Goal: Communication & Community: Answer question/provide support

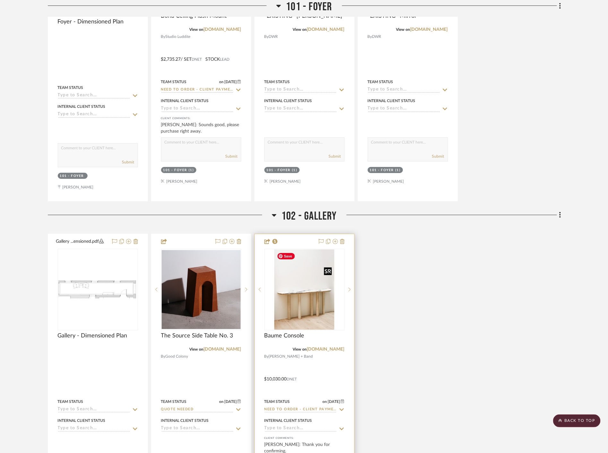
click at [313, 307] on img "0" at bounding box center [304, 289] width 60 height 80
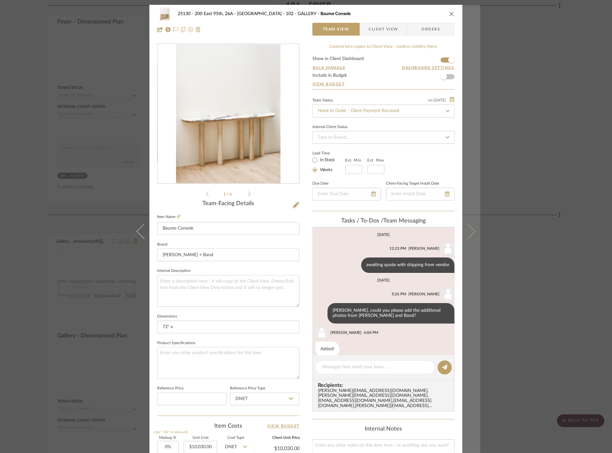
scroll to position [9, 0]
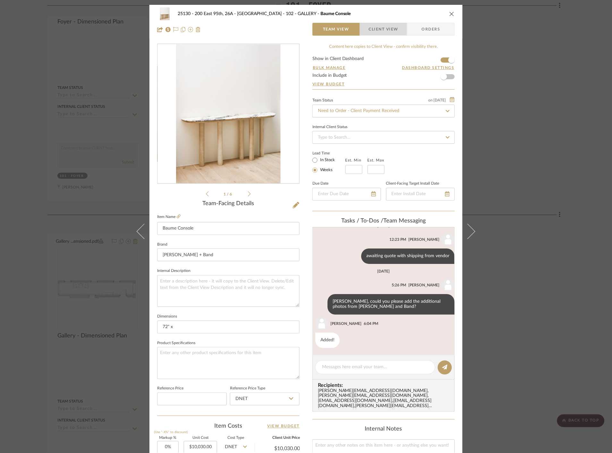
click at [377, 30] on span "Client View" at bounding box center [384, 29] width 30 height 13
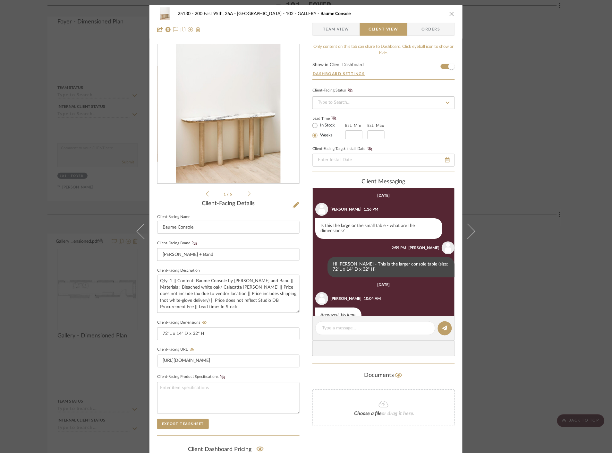
scroll to position [48, 0]
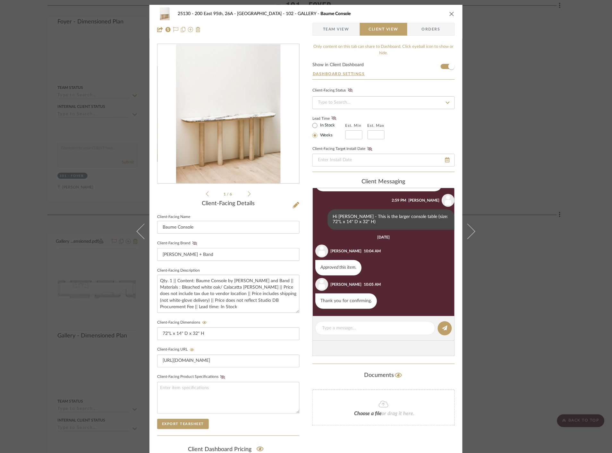
click at [332, 27] on span "Team View" at bounding box center [336, 29] width 26 height 13
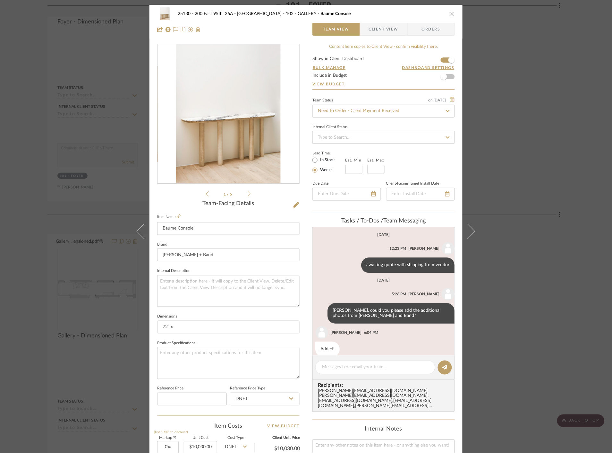
scroll to position [9, 0]
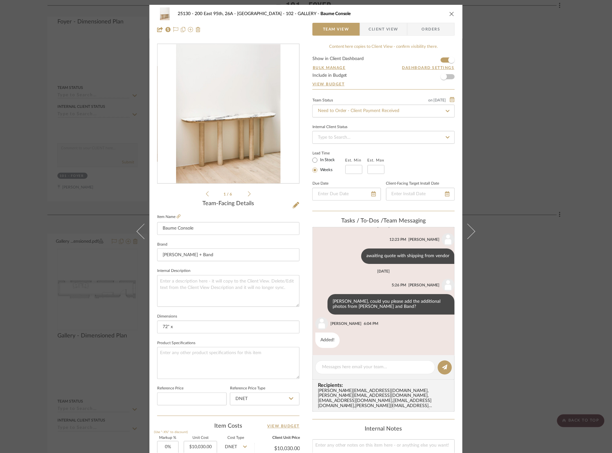
click at [525, 137] on div "25130 - 200 East 95th, 26A - Kosheleva 102 - GALLERY Baume Console Team View Cl…" at bounding box center [306, 226] width 612 height 453
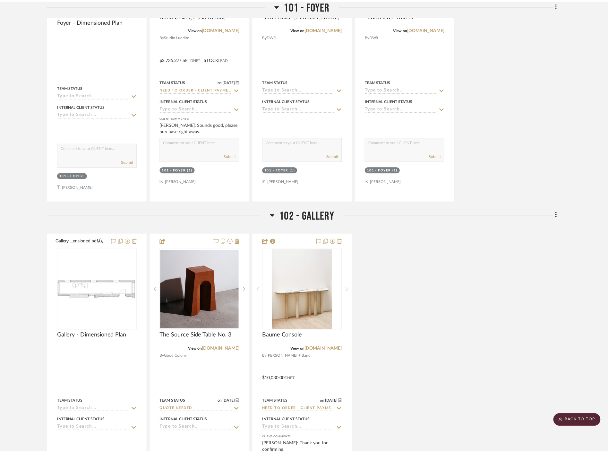
scroll to position [963, 0]
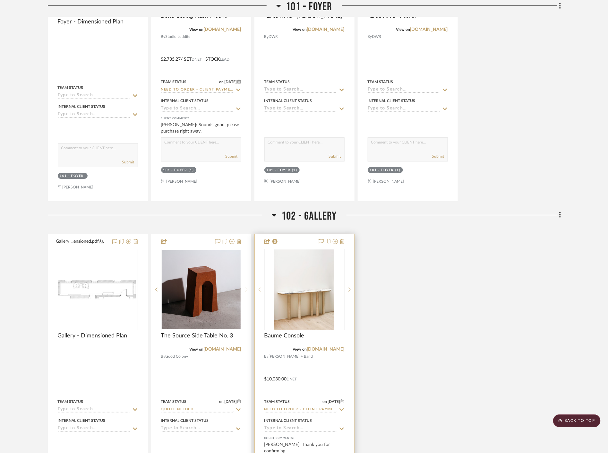
click at [342, 412] on icon at bounding box center [342, 409] width 6 height 5
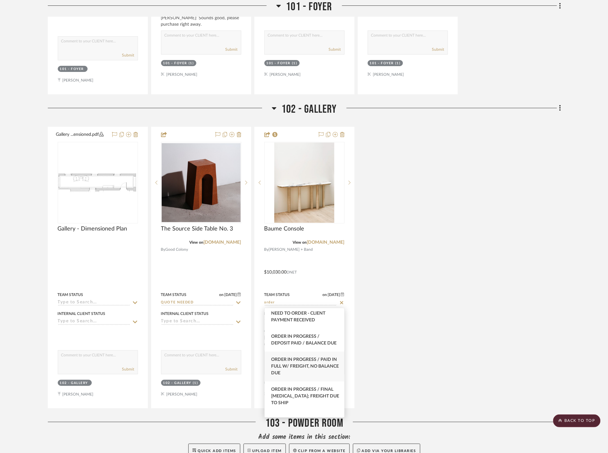
scroll to position [71, 0]
click at [308, 371] on span "Order In Progress / Paid In Full w/ Freight, No Balance due" at bounding box center [305, 363] width 68 height 18
type input "Order In Progress / Paid In Full w/ Freight, No Balance due"
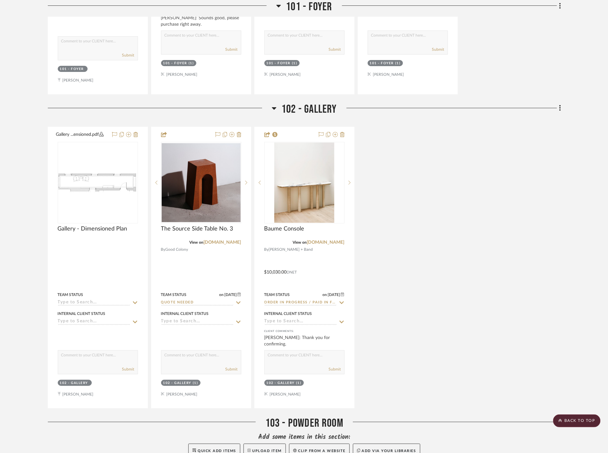
click at [425, 221] on div "Gallery ...ensioned.pdf Gallery - Dimensioned Plan By Unknown Team Status Inter…" at bounding box center [305, 268] width 514 height 282
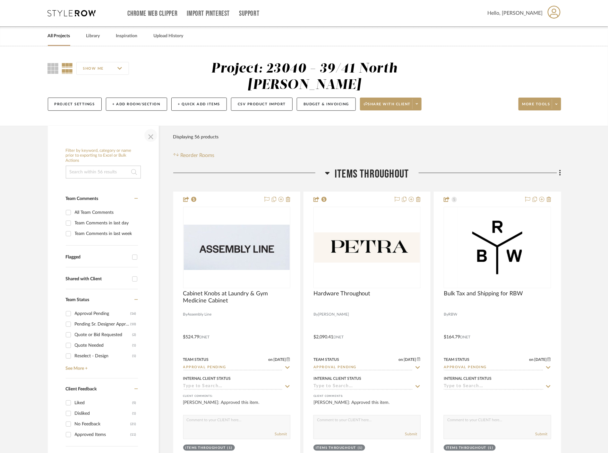
drag, startPoint x: 151, startPoint y: 140, endPoint x: 227, endPoint y: 200, distance: 96.5
click at [152, 140] on span "button" at bounding box center [150, 135] width 15 height 15
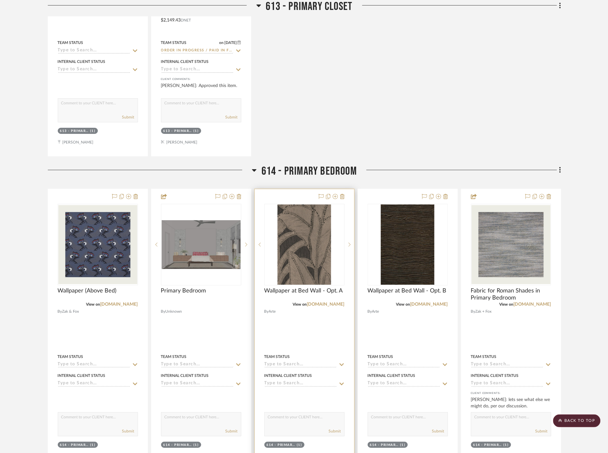
scroll to position [3246, 0]
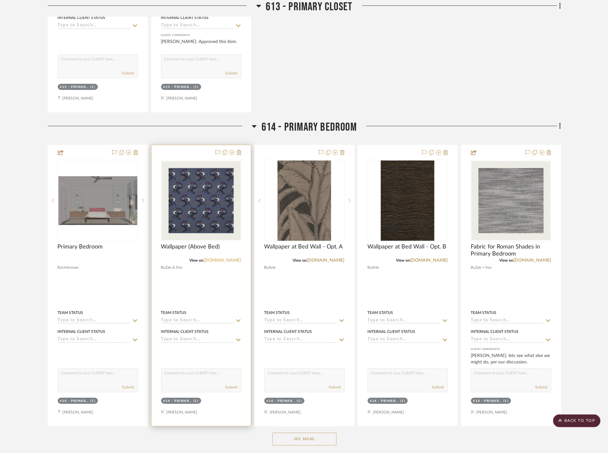
click at [223, 262] on div "View on zakandfox.com" at bounding box center [201, 260] width 80 height 6
click at [223, 262] on link "zakandfox.com" at bounding box center [223, 260] width 38 height 4
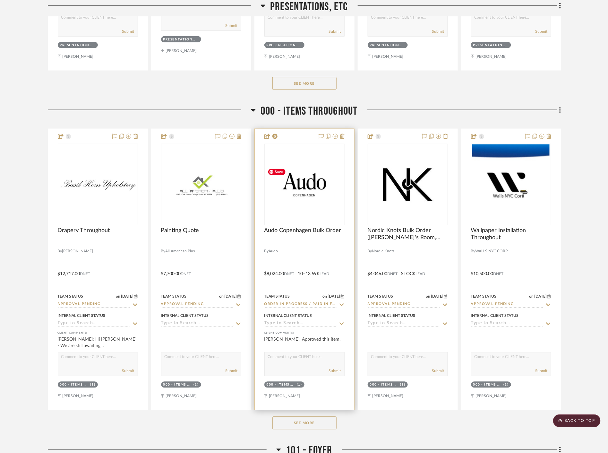
scroll to position [499, 0]
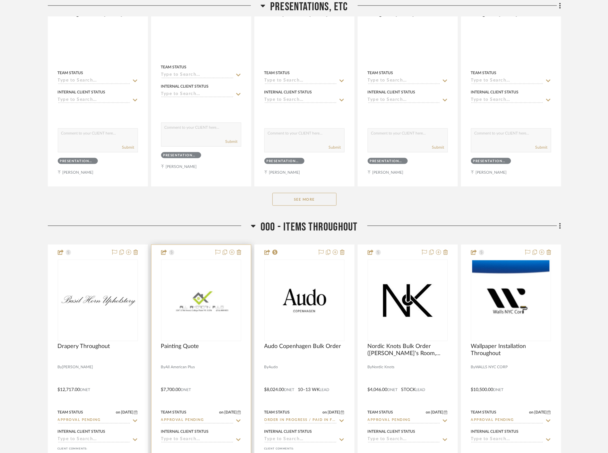
scroll to position [357, 0]
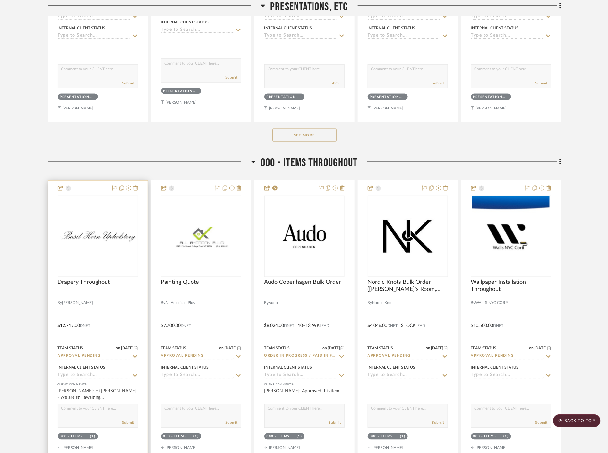
click at [0, 0] on div at bounding box center [0, 0] width 0 height 0
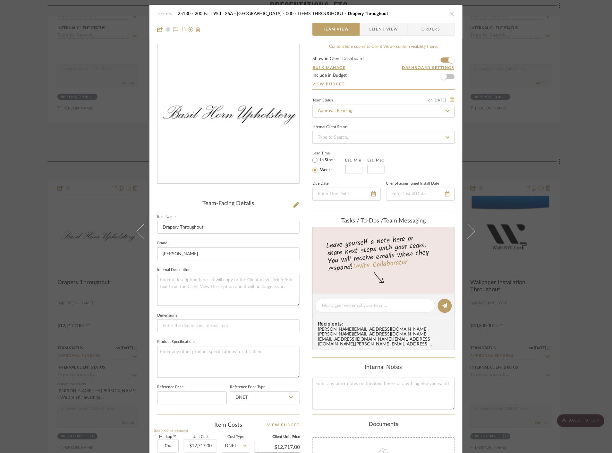
drag, startPoint x: 381, startPoint y: 30, endPoint x: 393, endPoint y: 32, distance: 11.7
click at [381, 30] on span "Client View" at bounding box center [384, 29] width 30 height 13
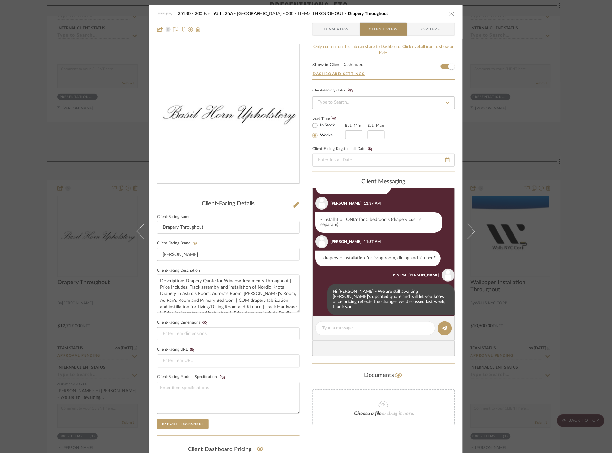
scroll to position [40, 0]
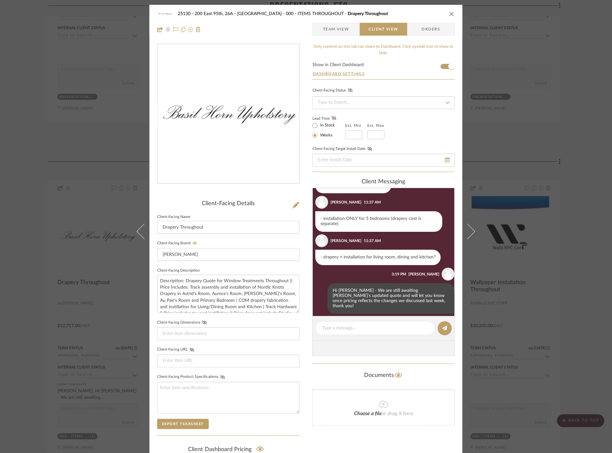
click at [441, 66] on form "Show in Client Dashboard Dashboard Settings" at bounding box center [384, 71] width 143 height 17
click at [445, 66] on span "button" at bounding box center [452, 66] width 14 height 14
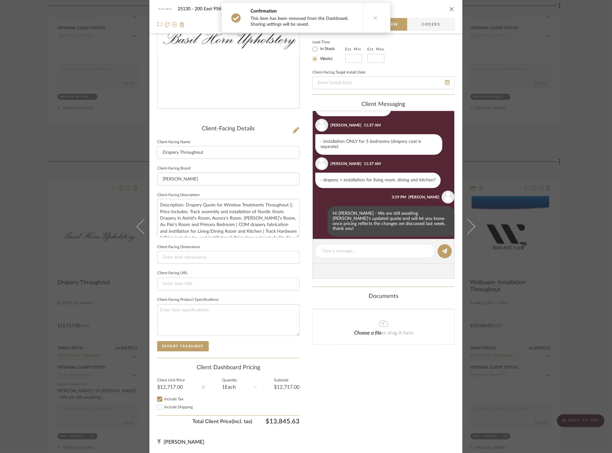
scroll to position [75, 0]
drag, startPoint x: 355, startPoint y: 401, endPoint x: 303, endPoint y: 376, distance: 58.4
click at [355, 402] on div "Only content on this tab can share to Dashboard. Click eyeball icon to show or …" at bounding box center [384, 198] width 143 height 459
click at [553, 143] on div "25130 - 200 East 95th, 26A - Kosheleva 000 - ITEMS THROUGHOUT Drapery Throughou…" at bounding box center [306, 226] width 612 height 453
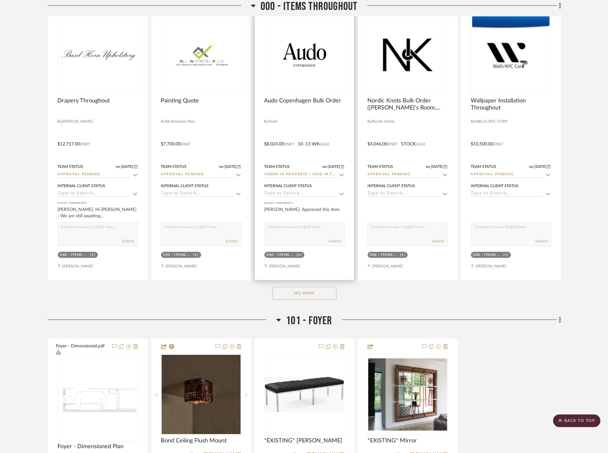
scroll to position [535, 0]
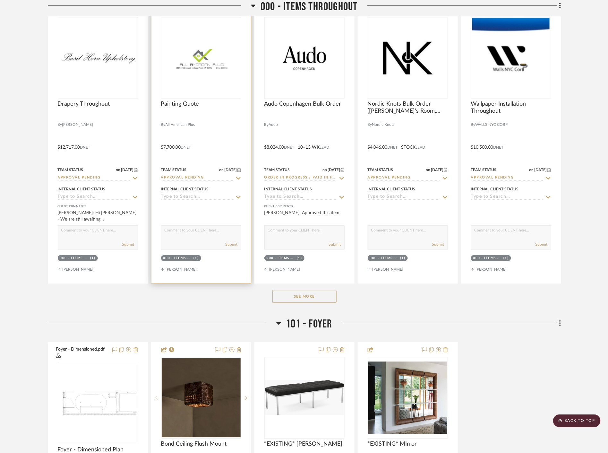
click at [212, 82] on div "0" at bounding box center [201, 58] width 80 height 81
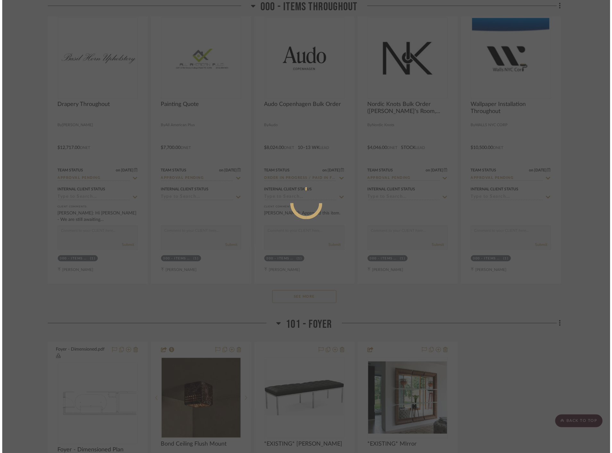
scroll to position [0, 0]
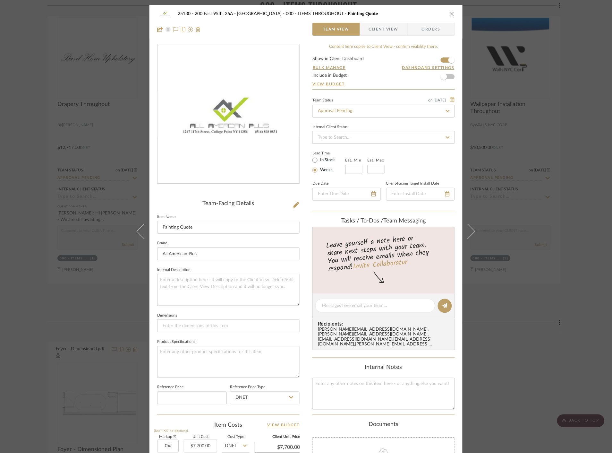
click at [393, 28] on span "Client View" at bounding box center [384, 29] width 30 height 13
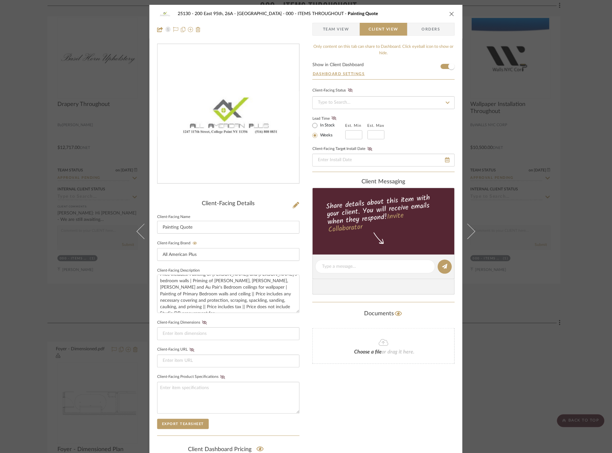
click at [554, 122] on div "25130 - 200 East 95th, 26A - Kosheleva 000 - ITEMS THROUGHOUT Painting Quote Te…" at bounding box center [306, 226] width 612 height 453
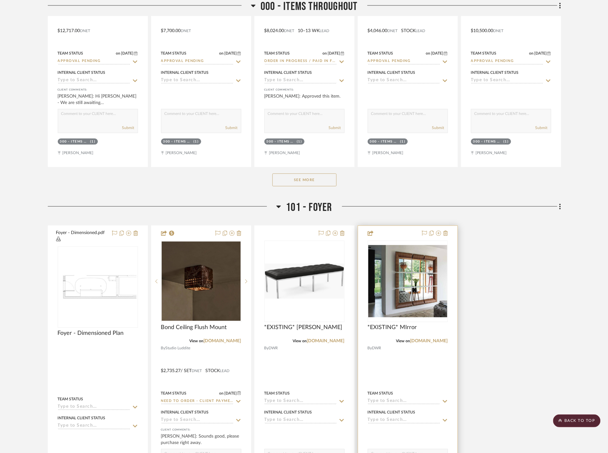
scroll to position [749, 0]
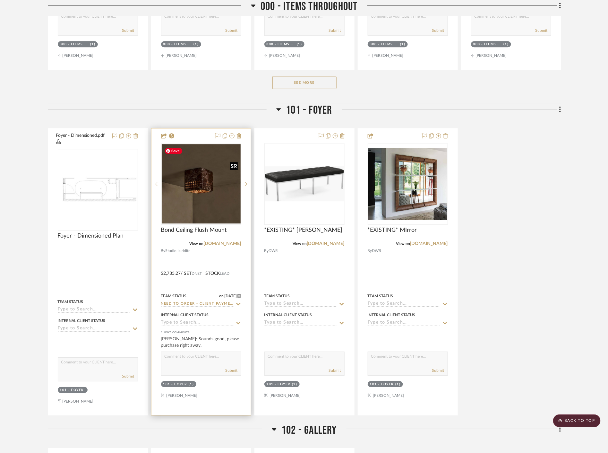
click at [216, 213] on img "0" at bounding box center [201, 183] width 79 height 79
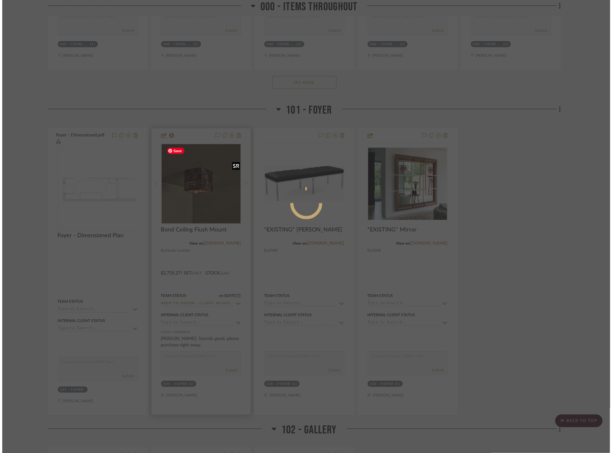
scroll to position [0, 0]
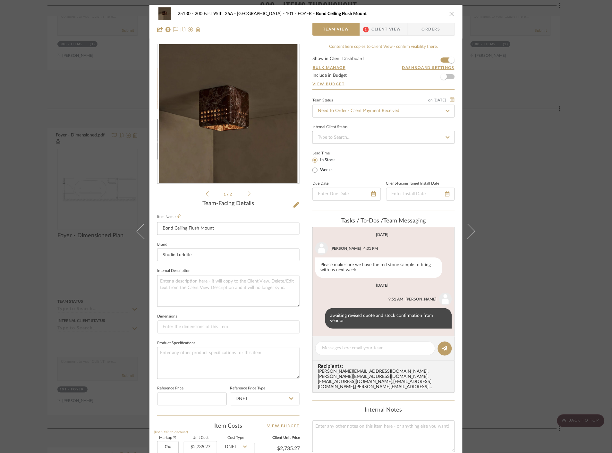
click at [374, 33] on span "Client View" at bounding box center [387, 29] width 30 height 13
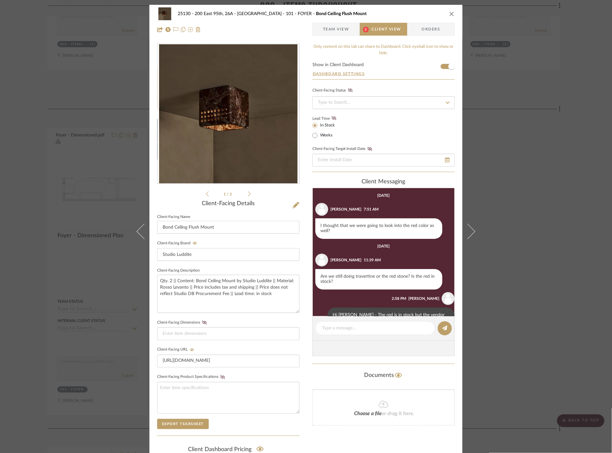
scroll to position [125, 0]
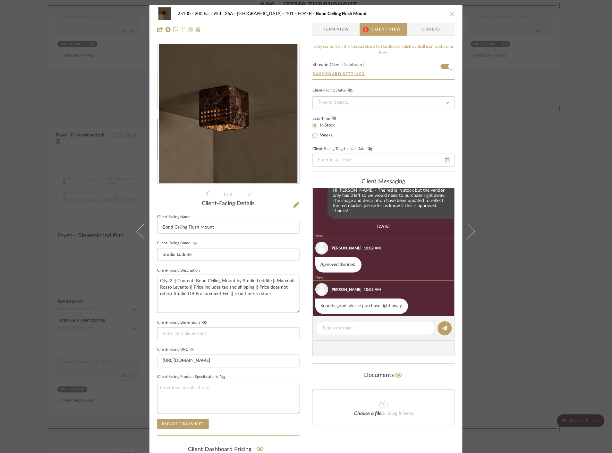
click at [325, 28] on span "Team View" at bounding box center [336, 29] width 26 height 13
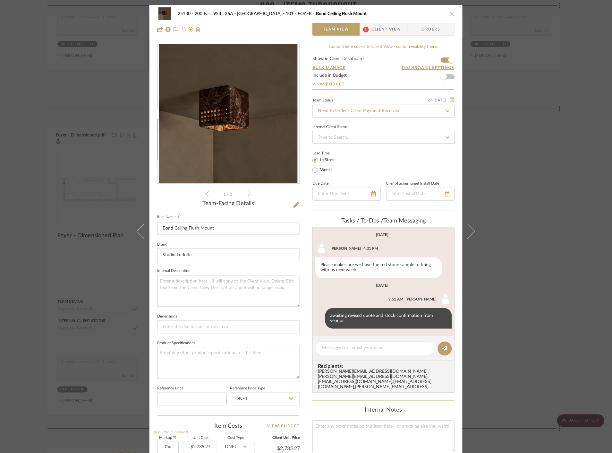
drag, startPoint x: 553, startPoint y: 121, endPoint x: 161, endPoint y: 54, distance: 398.0
click at [550, 120] on div "25130 - 200 East 95th, 26A - Kosheleva 101 - FOYER Bond Ceiling Flush Mount Tea…" at bounding box center [306, 226] width 612 height 453
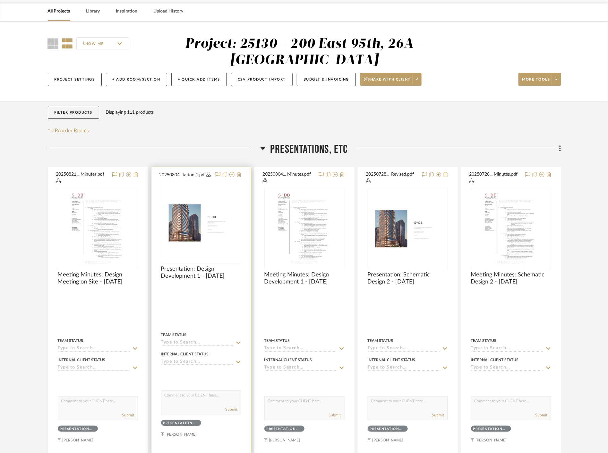
scroll to position [0, 0]
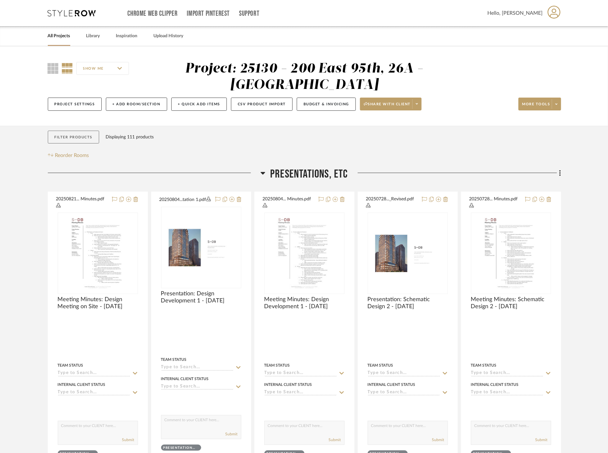
click at [79, 135] on button "Filter Products" at bounding box center [74, 137] width 52 height 13
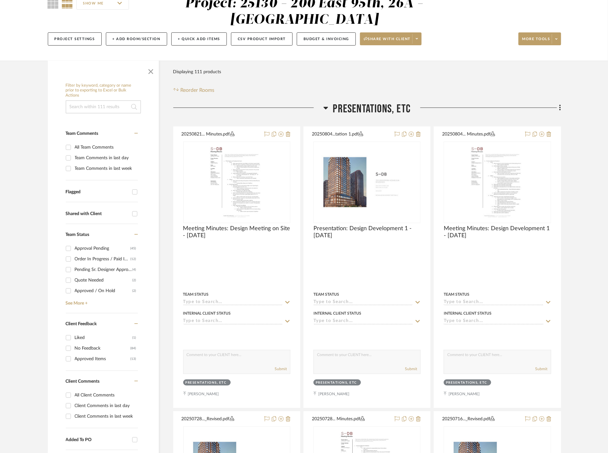
scroll to position [143, 0]
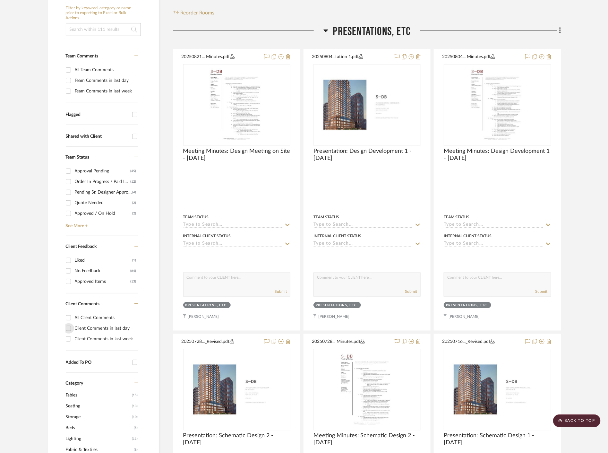
click at [70, 328] on input "Client Comments in last day" at bounding box center [68, 328] width 10 height 10
checkbox input "true"
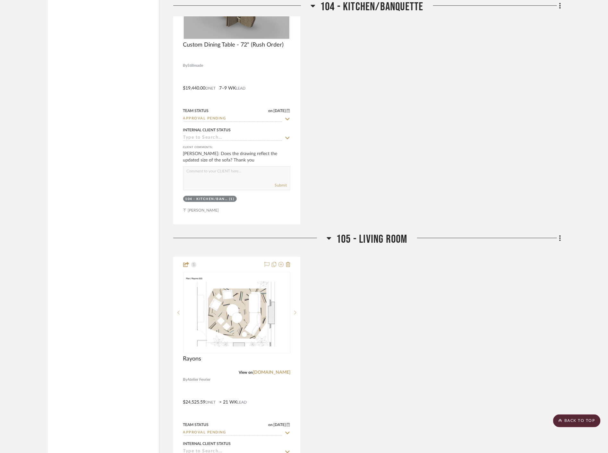
scroll to position [1070, 0]
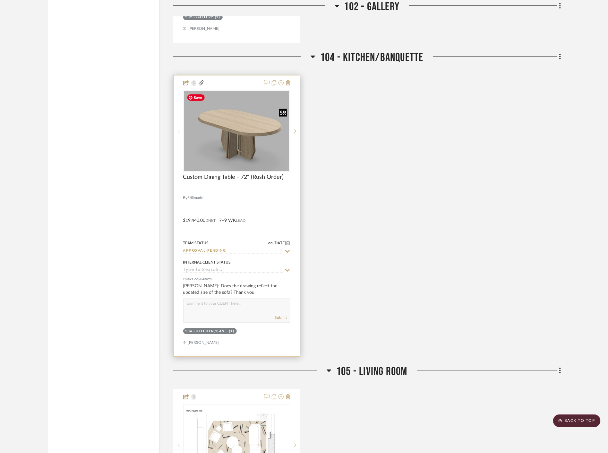
click at [0, 0] on img at bounding box center [0, 0] width 0 height 0
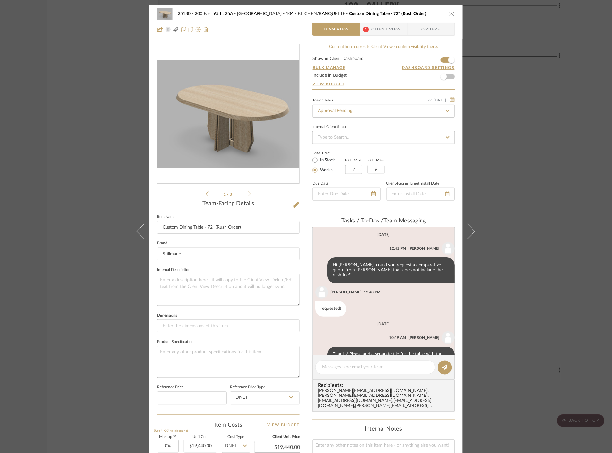
scroll to position [48, 0]
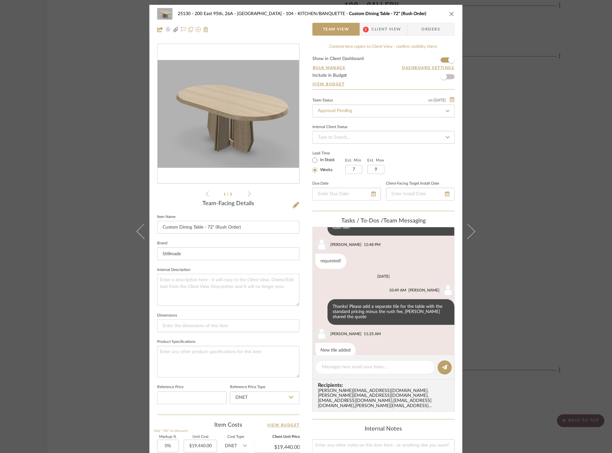
click at [368, 34] on span "2" at bounding box center [366, 29] width 12 height 13
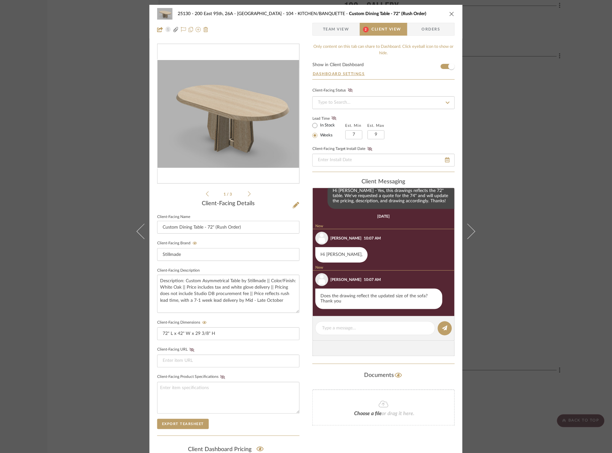
scroll to position [145, 0]
click at [246, 193] on ul "1 / 3" at bounding box center [228, 194] width 45 height 8
click at [249, 195] on div "Studio D...le 72x42.pdf 71 inch ...ch table.pdf Studio D...le 72x42.pdf 1 / 3" at bounding box center [228, 121] width 143 height 154
click at [248, 192] on icon at bounding box center [249, 194] width 3 height 6
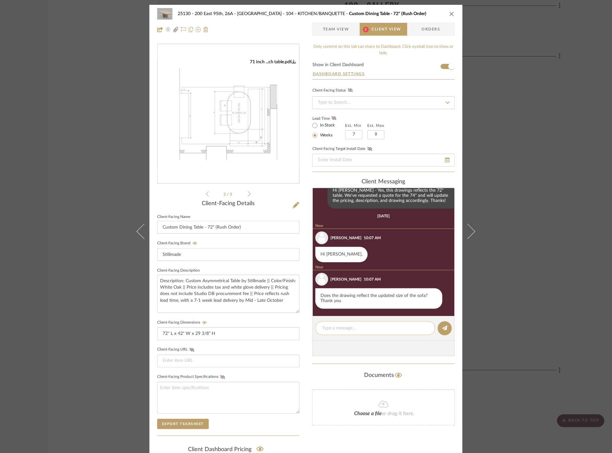
click at [358, 329] on textarea at bounding box center [375, 328] width 107 height 7
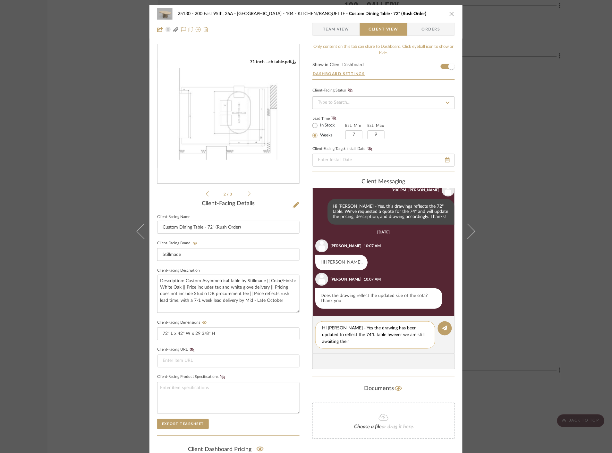
scroll to position [0, 0]
drag, startPoint x: 377, startPoint y: 342, endPoint x: 357, endPoint y: 333, distance: 21.5
click at [352, 332] on textarea "Hi Marianna - Yes the drawing has been updated to reflect the 74"L table howeve…" at bounding box center [375, 335] width 107 height 20
click at [392, 344] on textarea "Hi Marianna - Yes the drawing has been updated to reflect the 74"L table howeve…" at bounding box center [375, 335] width 107 height 20
type textarea "Hi Marianna - Yes the drawing has been updated to reflect the 74"L table howeve…"
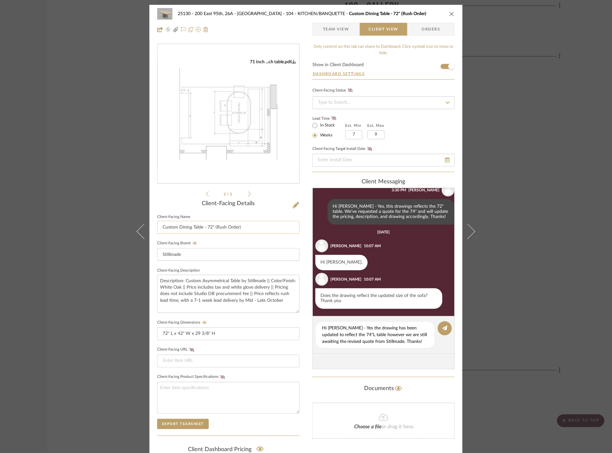
click at [211, 228] on input "Custom Dining Table - 72" (Rush Order)" at bounding box center [228, 227] width 143 height 13
type input "Custom Dining Table - 74" (Rush Order)"
click at [282, 302] on textarea "Description: Custom Asymmetrical Table by Stillmade || Color/Finish: White Oak …" at bounding box center [228, 294] width 143 height 38
click at [166, 335] on input "72" L x 42" W x 29 3/8" H" at bounding box center [228, 333] width 143 height 13
type input "74" L x 42" W x 29 3/8" H"
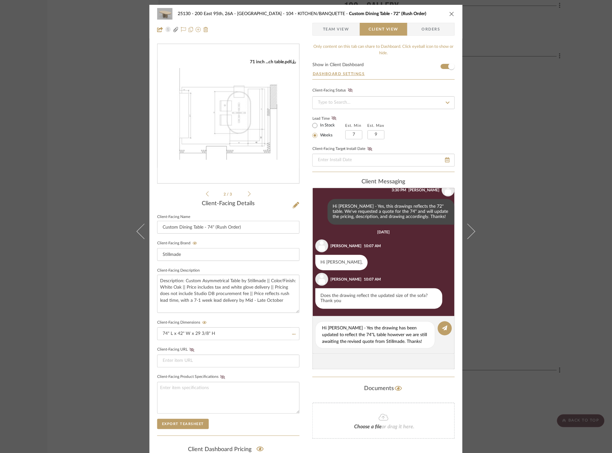
click at [309, 347] on div "25130 - 200 East 95th, 26A - Kosheleva 104 - KITCHEN/BANQUETTE Custom Dining Ta…" at bounding box center [306, 272] width 313 height 534
click at [248, 195] on icon at bounding box center [249, 194] width 3 height 6
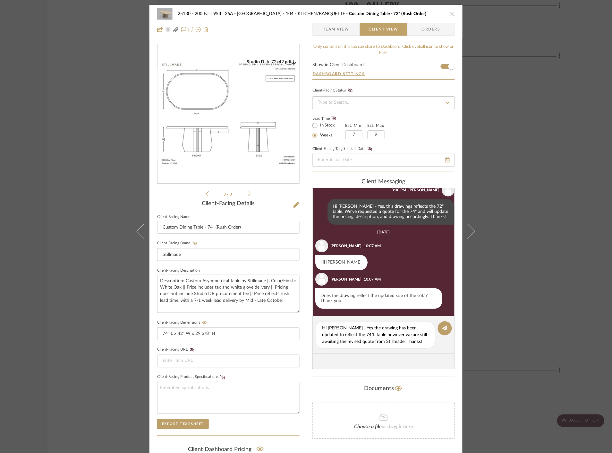
click at [206, 194] on icon at bounding box center [207, 193] width 3 height 5
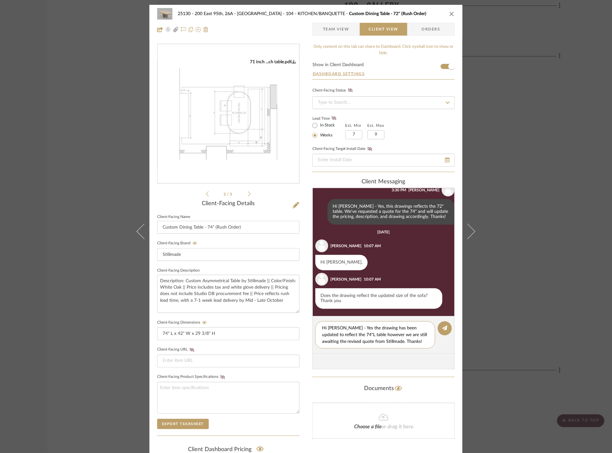
drag, startPoint x: 406, startPoint y: 343, endPoint x: 312, endPoint y: 318, distance: 97.5
click at [313, 318] on editor-of-message "Hi Marianna - Yes the drawing has been updated to reflect the 74"L table howeve…" at bounding box center [384, 335] width 143 height 38
click at [540, 77] on div "25130 - 200 East 95th, 26A - Kosheleva 104 - KITCHEN/BANQUETTE Custom Dining Ta…" at bounding box center [306, 226] width 612 height 453
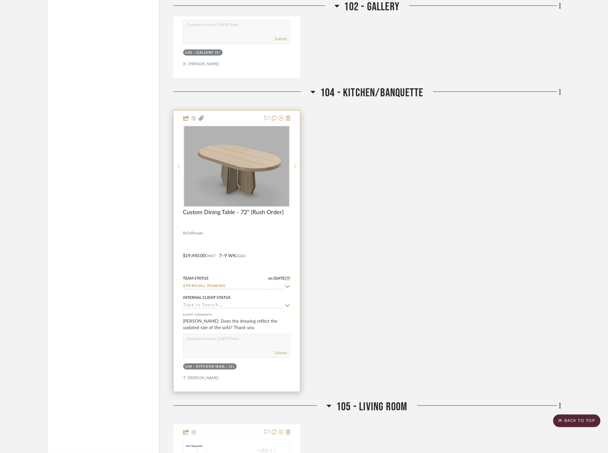
scroll to position [1034, 0]
click at [252, 174] on img "0" at bounding box center [237, 166] width 106 height 80
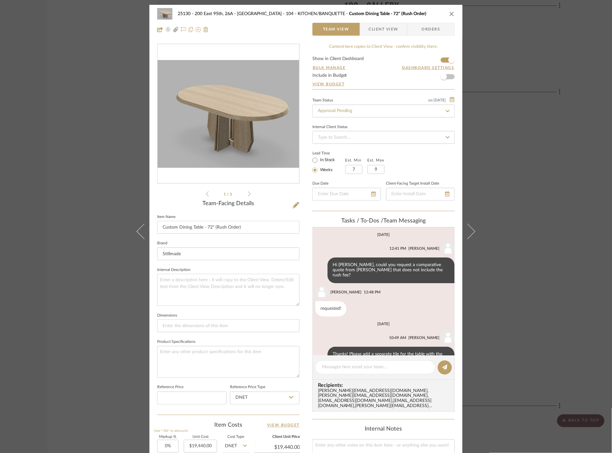
scroll to position [48, 0]
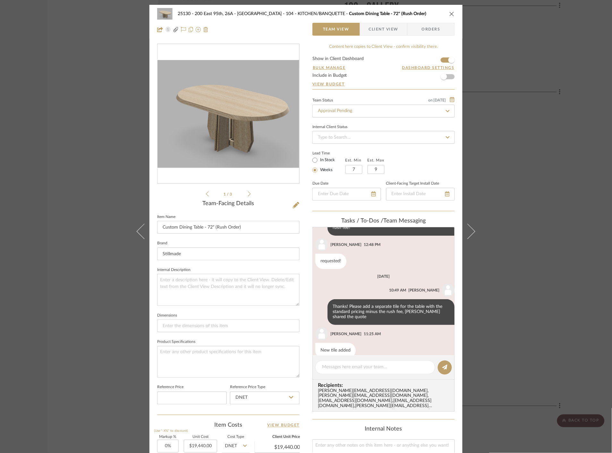
click at [248, 193] on icon at bounding box center [249, 194] width 3 height 6
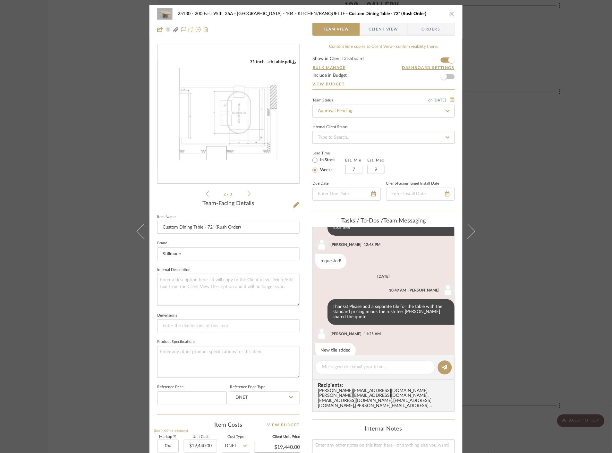
click at [220, 140] on img "1" at bounding box center [229, 114] width 142 height 92
click at [248, 195] on icon at bounding box center [249, 194] width 3 height 6
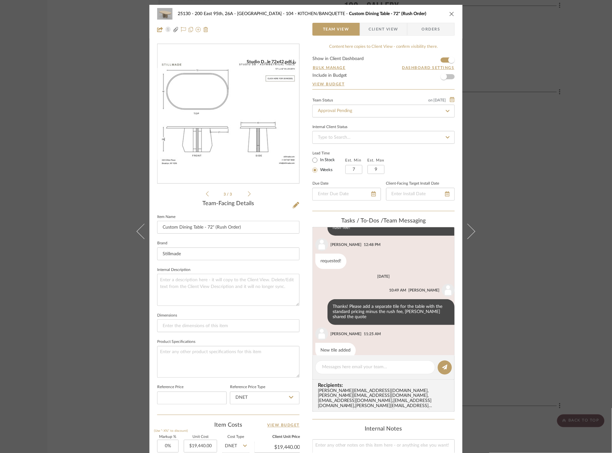
click at [209, 193] on li "3 / 3" at bounding box center [228, 194] width 39 height 8
click at [206, 195] on icon at bounding box center [207, 194] width 3 height 6
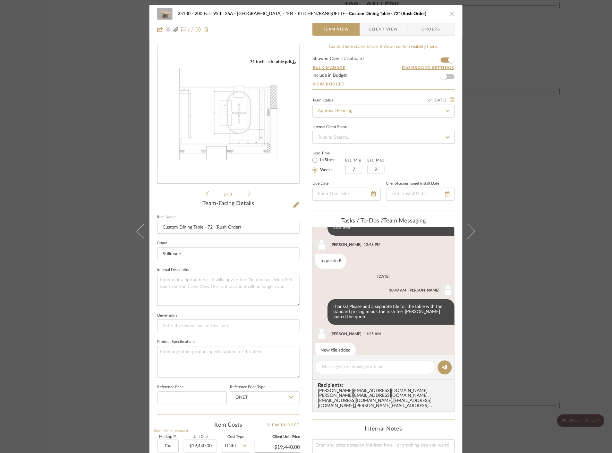
click at [249, 96] on img "1" at bounding box center [229, 114] width 142 height 92
click at [266, 63] on div "71 inch ...ch table.pdf" at bounding box center [273, 62] width 46 height 6
click at [348, 367] on textarea at bounding box center [375, 367] width 107 height 7
click at [381, 30] on span "Client View" at bounding box center [384, 29] width 30 height 13
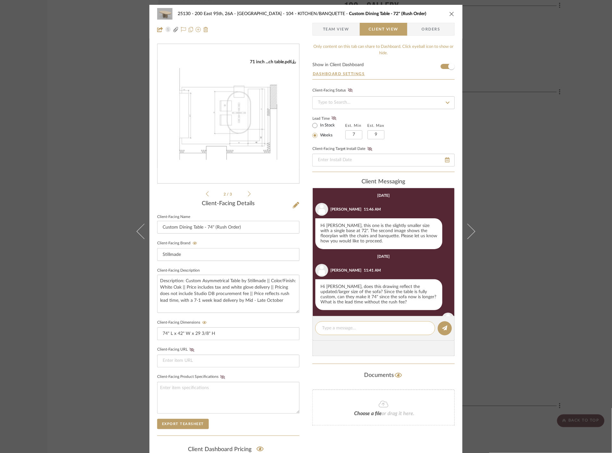
scroll to position [129, 0]
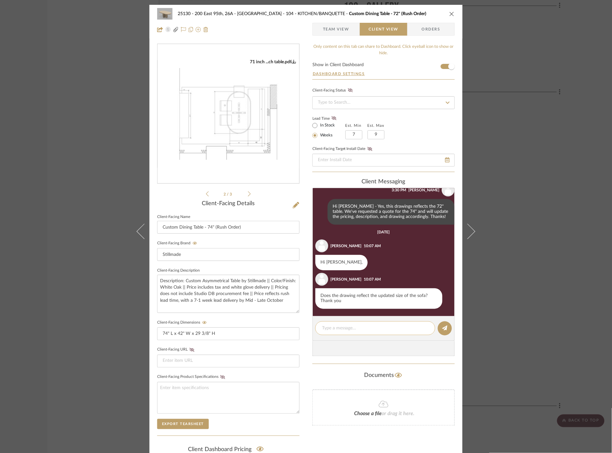
click at [334, 332] on textarea at bounding box center [375, 328] width 107 height 7
paste textarea "Hi Marianna - Yes the drawing has been updated to reflect the 74"L table howeve…"
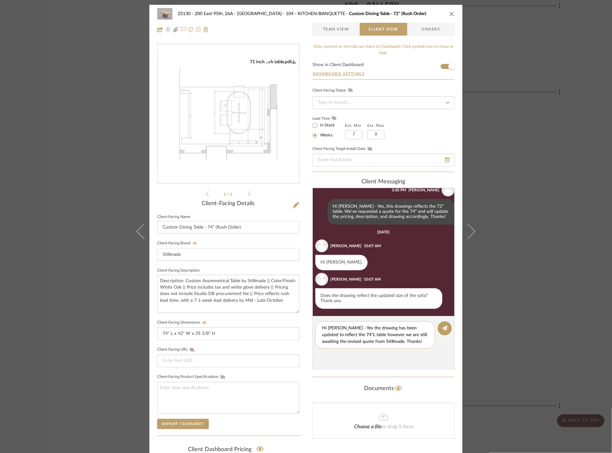
scroll to position [0, 0]
type textarea "Hi Marianna - Yes the drawing has been updated to reflect the 74"L table howeve…"
click at [235, 123] on img "1" at bounding box center [229, 114] width 142 height 92
click at [299, 351] on div "25130 - 200 East 95th, 26A - Kosheleva 104 - KITCHEN/BANQUETTE Custom Dining Ta…" at bounding box center [306, 272] width 313 height 534
click at [446, 330] on button at bounding box center [445, 328] width 14 height 14
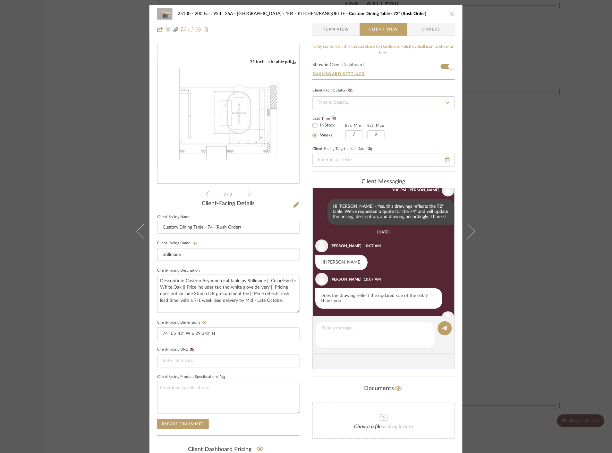
scroll to position [173, 0]
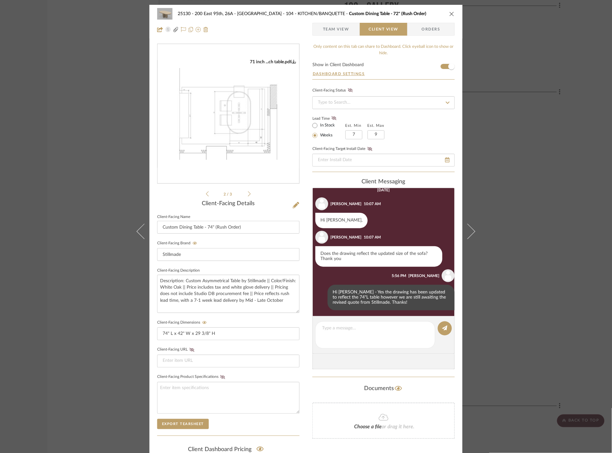
click at [577, 196] on div "25130 - 200 East 95th, 26A - Kosheleva 104 - KITCHEN/BANQUETTE Custom Dining Ta…" at bounding box center [306, 226] width 612 height 453
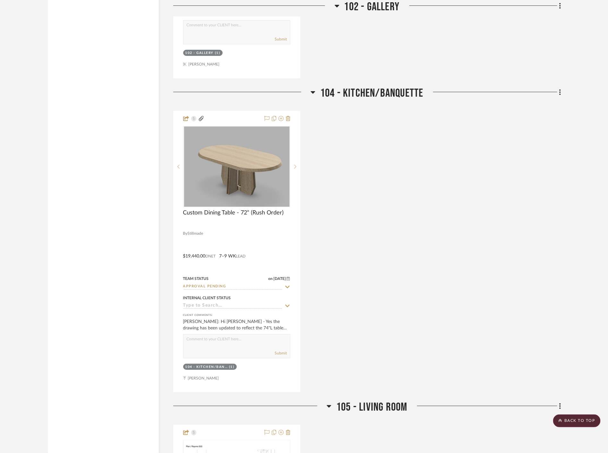
scroll to position [1284, 0]
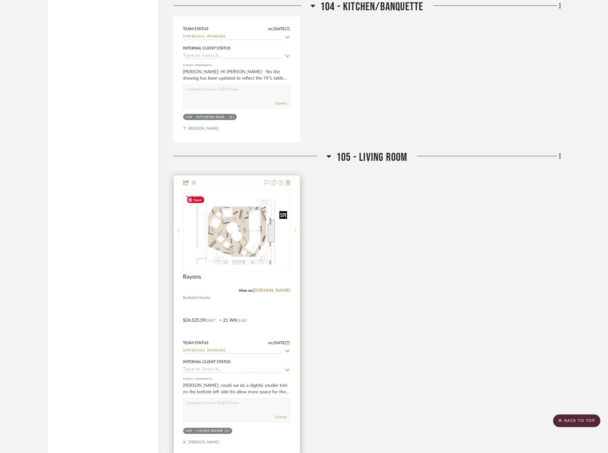
click at [238, 251] on img "0" at bounding box center [237, 230] width 106 height 75
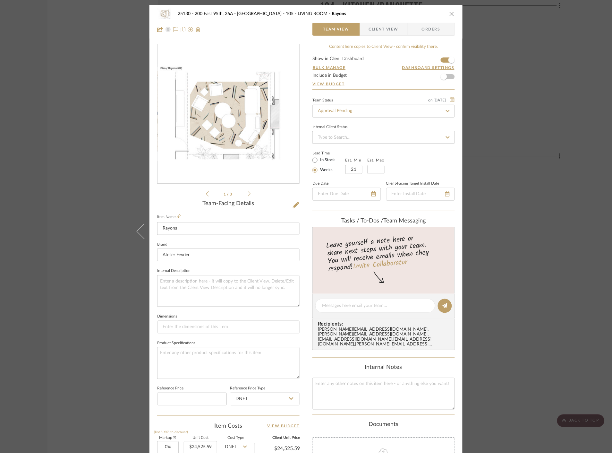
click at [394, 27] on span "Client View" at bounding box center [384, 29] width 30 height 13
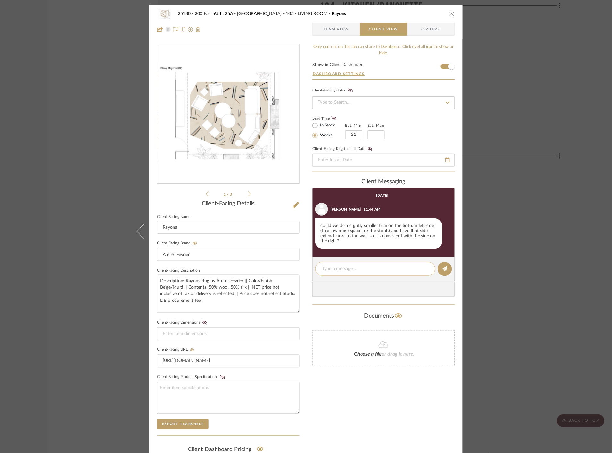
click at [373, 269] on textarea at bounding box center [375, 268] width 107 height 7
click at [353, 276] on textarea "Hi Marianna - We've requested revised artwork to reflect this" at bounding box center [375, 271] width 107 height 13
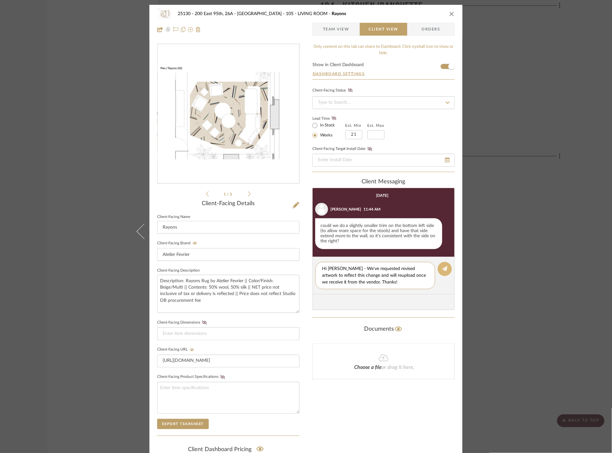
type textarea "Hi Marianna - We've requested revised artwork to reflect this change and will r…"
click at [445, 269] on icon at bounding box center [445, 268] width 5 height 5
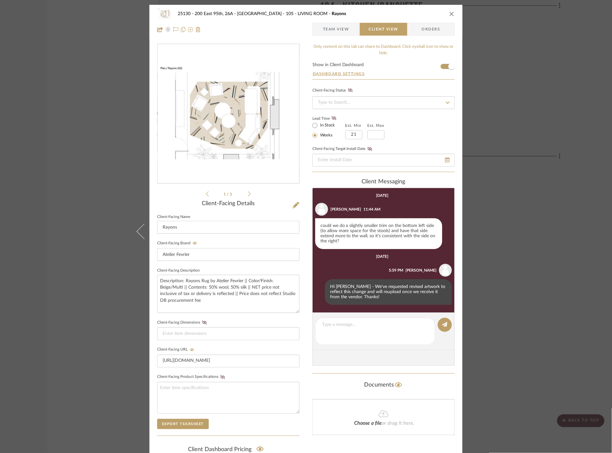
click at [540, 208] on div "25130 - 200 East 95th, 26A - Kosheleva 105 - LIVING ROOM Rayons Team View Clien…" at bounding box center [306, 226] width 612 height 453
